Goal: Answer question/provide support

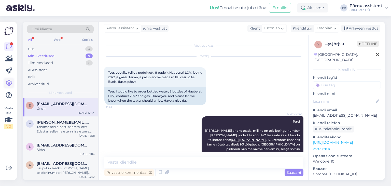
scroll to position [1775, 0]
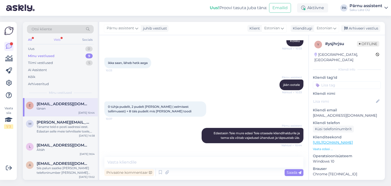
click at [58, 40] on div "Web" at bounding box center [57, 39] width 9 height 7
click at [74, 48] on div "Uus 2" at bounding box center [60, 48] width 67 height 7
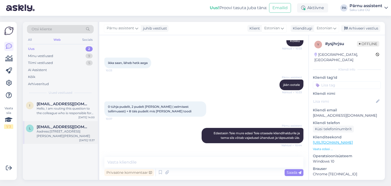
click at [60, 133] on div "Aadress:[STREET_ADDRESS][PERSON_NAME][PERSON_NAME]" at bounding box center [66, 133] width 58 height 9
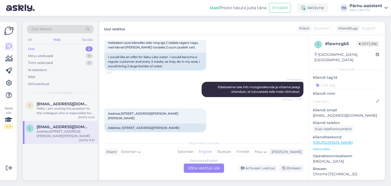
click at [199, 168] on div "Estonian to English Võta vestlus üle" at bounding box center [204, 168] width 40 height 9
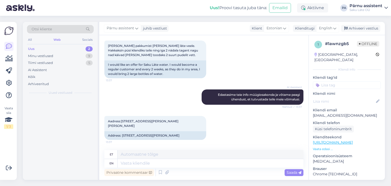
scroll to position [75, 0]
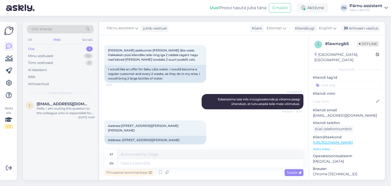
click at [67, 48] on div "Uus 1" at bounding box center [60, 48] width 67 height 7
click at [61, 108] on div "Hello, I am routing this question to the colleague who is responsible for this …" at bounding box center [66, 110] width 58 height 9
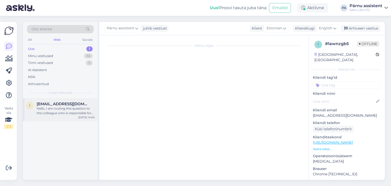
scroll to position [22, 0]
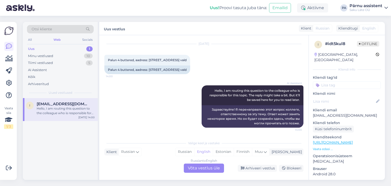
click at [198, 167] on div "Russian to English Võta vestlus üle" at bounding box center [204, 168] width 40 height 9
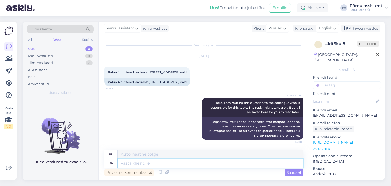
click at [168, 166] on textarea at bounding box center [211, 163] width 186 height 9
type textarea "Tere"
type textarea "Тере"
type textarea "Tere"
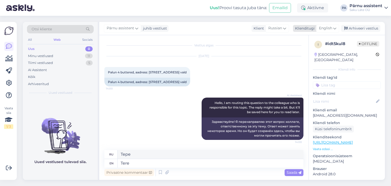
click at [336, 29] on icon at bounding box center [335, 28] width 3 height 6
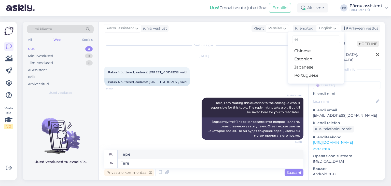
type input "es"
click at [313, 60] on link "Estonian" at bounding box center [316, 59] width 56 height 8
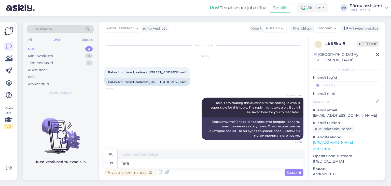
type textarea "Привет"
click at [293, 173] on span "Saada" at bounding box center [294, 172] width 15 height 5
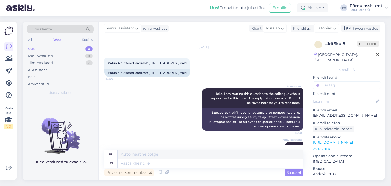
scroll to position [40, 0]
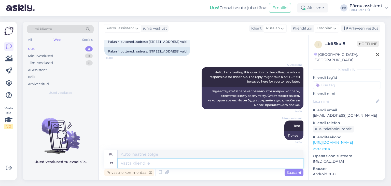
click at [226, 162] on textarea at bounding box center [211, 163] width 186 height 9
type textarea "Paneme"
type textarea "Давайте положим"
type textarea "Paneme tellimuse ki"
type textarea "Мы размещаем заказ"
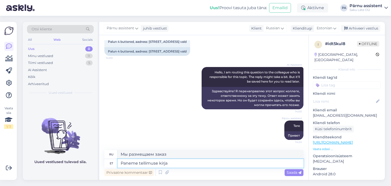
type textarea "Paneme tellimuse kirja j"
type textarea "Мы оформим заказ."
type textarea "Paneme tellimuse kirja järgmiseks"
type textarea "Мы оформим заказ на следующее"
type textarea "Paneme tellimuse kirja järgmiseks nädalaks"
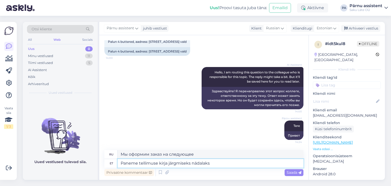
type textarea "Мы оформим заказ на следующей неделе."
type textarea "Paneme tellimuse kirja järgmiseks nädalaks"
click at [292, 170] on span "Saada" at bounding box center [294, 172] width 15 height 5
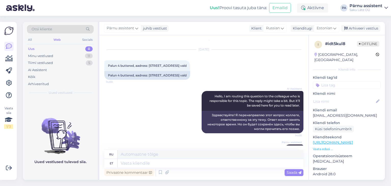
scroll to position [0, 0]
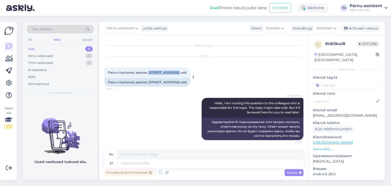
drag, startPoint x: 175, startPoint y: 73, endPoint x: 149, endPoint y: 72, distance: 26.5
click at [149, 72] on span "Palun 4 buttered, aadress: [STREET_ADDRESS] vald" at bounding box center [147, 73] width 79 height 4
copy span "Rukkiraagu tee 4"
click at [54, 56] on div "Minu vestlused 11" at bounding box center [60, 56] width 67 height 7
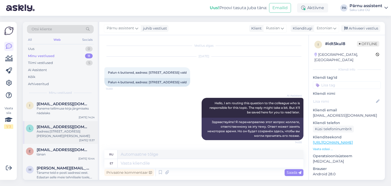
click at [65, 127] on span "[EMAIL_ADDRESS][DOMAIN_NAME]" at bounding box center [63, 127] width 53 height 5
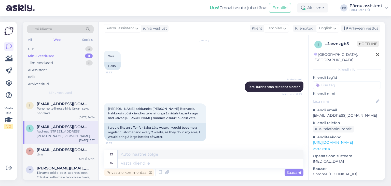
scroll to position [25, 0]
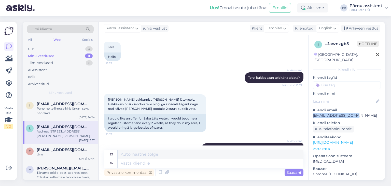
drag, startPoint x: 352, startPoint y: 110, endPoint x: 313, endPoint y: 111, distance: 39.2
click at [313, 111] on div "1 # 1awnzgb5 Offline [GEOGRAPHIC_DATA], [GEOGRAPHIC_DATA] Kliendi info Kliendi …" at bounding box center [347, 142] width 76 height 215
copy p "[EMAIL_ADDRESS][DOMAIN_NAME]"
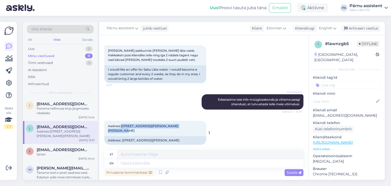
drag, startPoint x: 180, startPoint y: 127, endPoint x: 121, endPoint y: 125, distance: 59.7
click at [121, 125] on div "Aadress:[GEOGRAPHIC_DATA],[PERSON_NAME],[GEOGRAPHIC_DATA][PERSON_NAME] 12 13:37" at bounding box center [155, 128] width 102 height 15
copy span "[GEOGRAPHIC_DATA],[PERSON_NAME],käravete [PERSON_NAME] tee 12"
click at [359, 100] on div "1 # 1awnzgb5 Offline [GEOGRAPHIC_DATA], [GEOGRAPHIC_DATA] Kliendi info Kliendi …" at bounding box center [347, 142] width 76 height 215
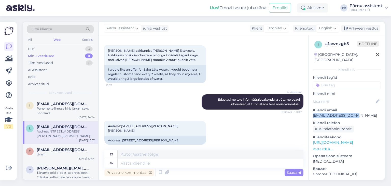
drag, startPoint x: 353, startPoint y: 110, endPoint x: 313, endPoint y: 110, distance: 40.3
click at [313, 110] on div "1 # 1awnzgb5 Offline [GEOGRAPHIC_DATA], [GEOGRAPHIC_DATA] Kliendi info Kliendi …" at bounding box center [347, 142] width 76 height 215
copy p "[EMAIL_ADDRESS][DOMAIN_NAME]"
